Goal: Task Accomplishment & Management: Manage account settings

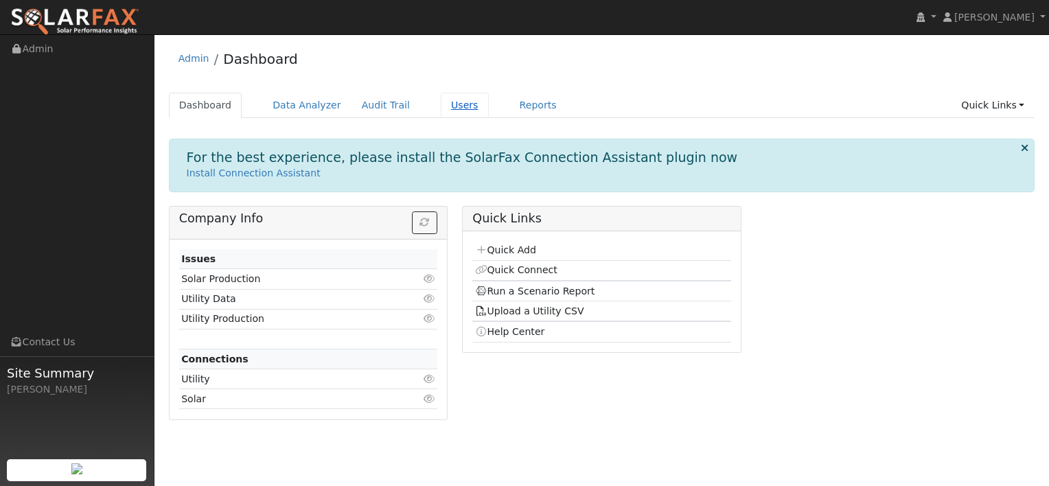
click at [442, 108] on link "Users" at bounding box center [465, 105] width 48 height 25
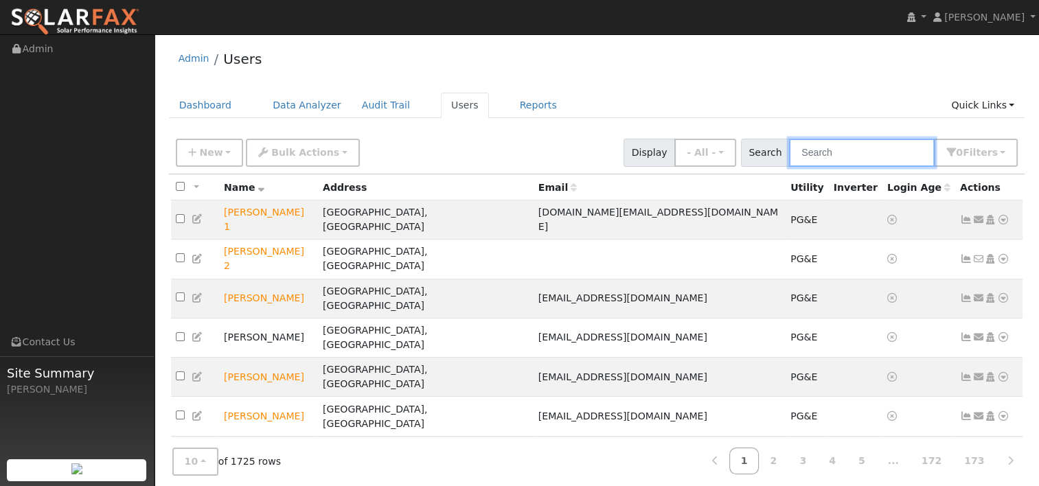
drag, startPoint x: 864, startPoint y: 157, endPoint x: 849, endPoint y: 144, distance: 20.0
click at [863, 156] on input "text" at bounding box center [862, 153] width 146 height 28
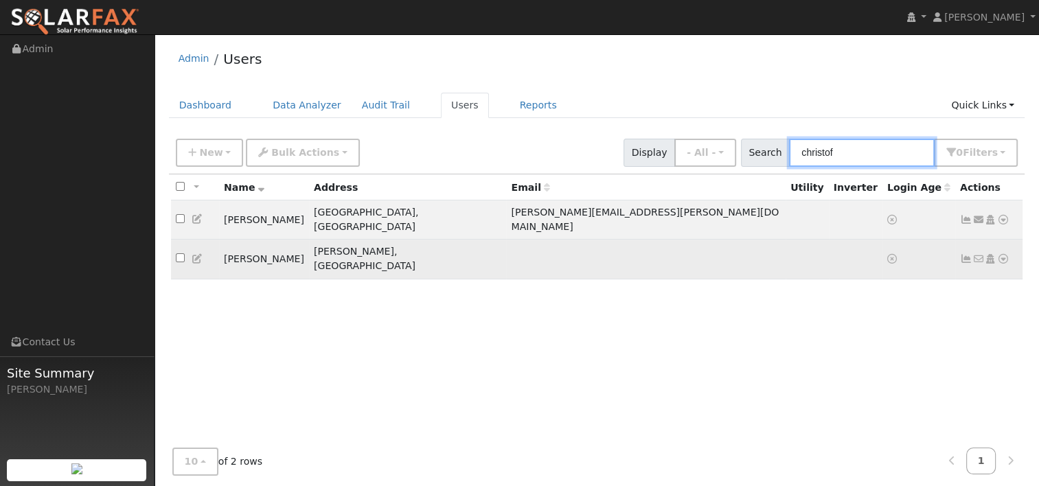
type input "christof"
click at [999, 254] on icon at bounding box center [1003, 259] width 12 height 10
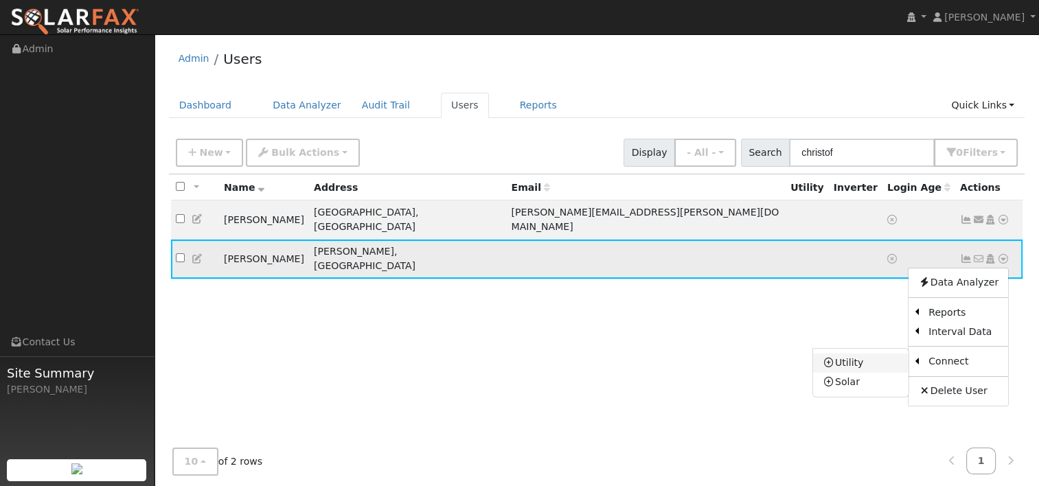
click at [870, 353] on link "Utility" at bounding box center [860, 362] width 95 height 19
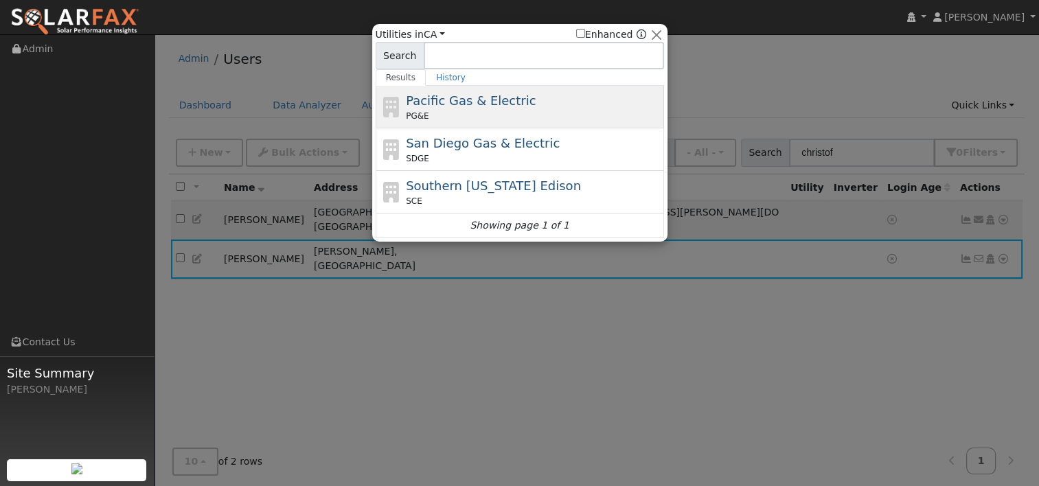
click at [496, 102] on span "Pacific Gas & Electric" at bounding box center [471, 100] width 130 height 14
